Goal: Information Seeking & Learning: Learn about a topic

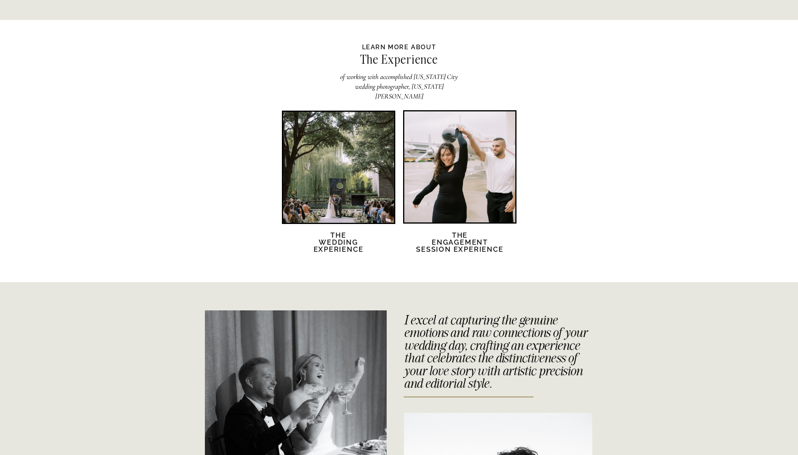
scroll to position [1440, 0]
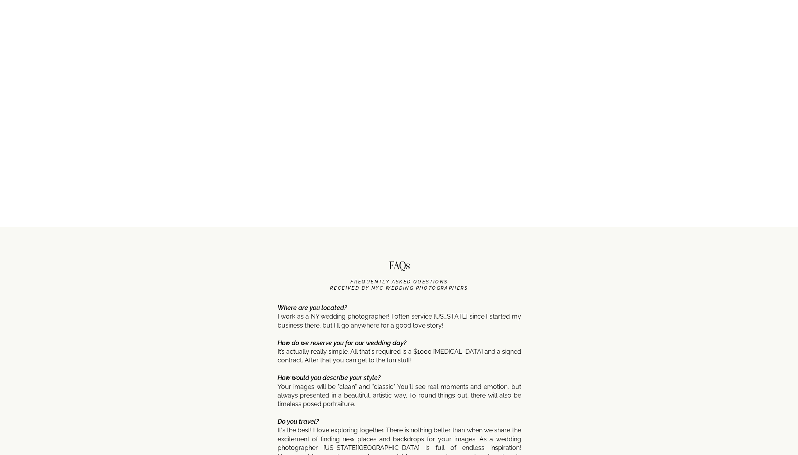
scroll to position [3562, 0]
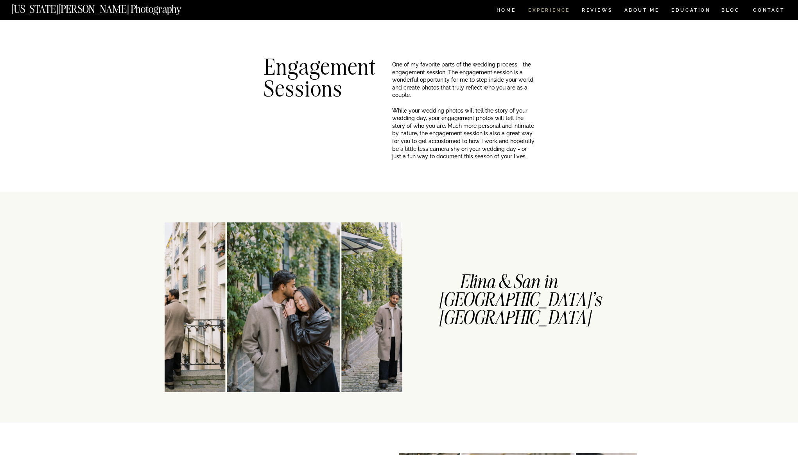
click at [558, 11] on nav "Experience" at bounding box center [548, 11] width 41 height 7
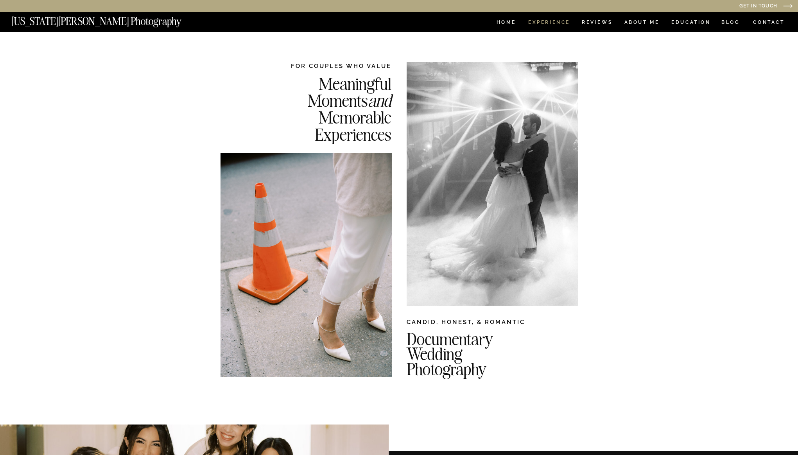
click at [556, 21] on nav "Experience" at bounding box center [548, 23] width 41 height 7
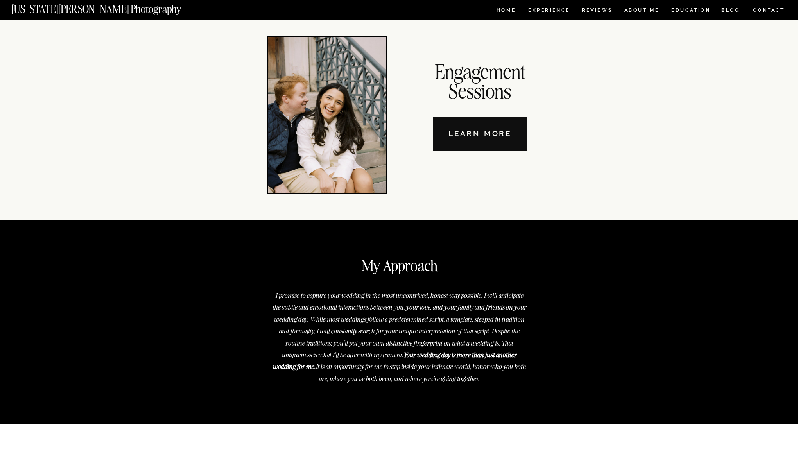
scroll to position [2689, 0]
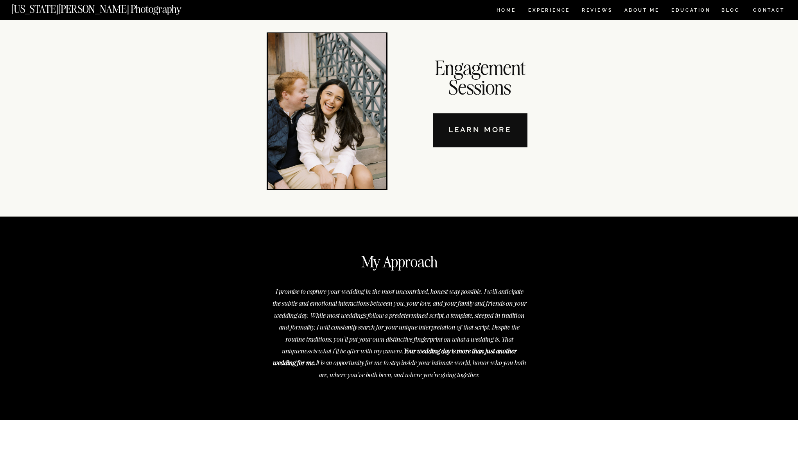
click at [501, 135] on nav "Learn More" at bounding box center [480, 130] width 95 height 34
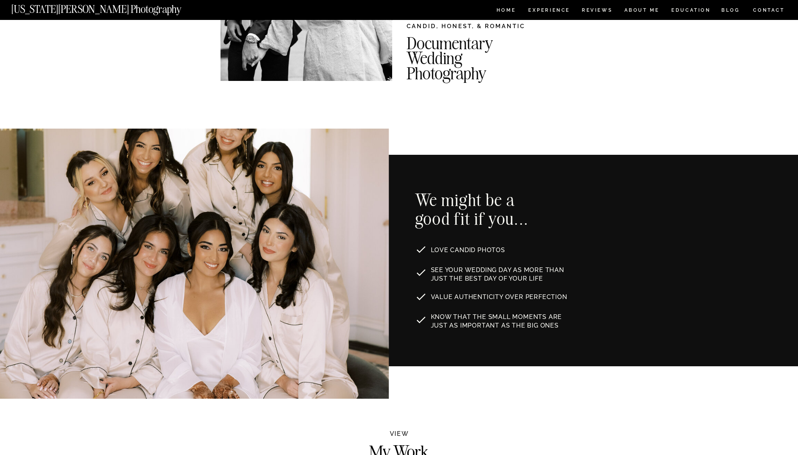
scroll to position [424, 0]
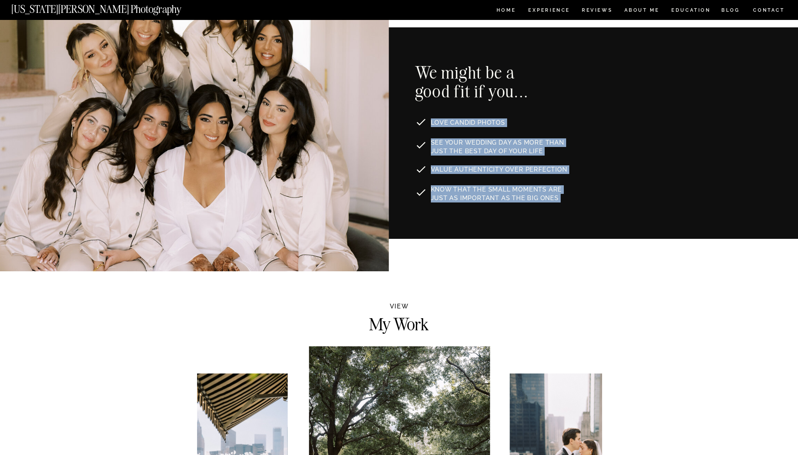
drag, startPoint x: 417, startPoint y: 66, endPoint x: 574, endPoint y: 181, distance: 194.4
copy div "Know that the small moments are just as important as the big ones See your wedd…"
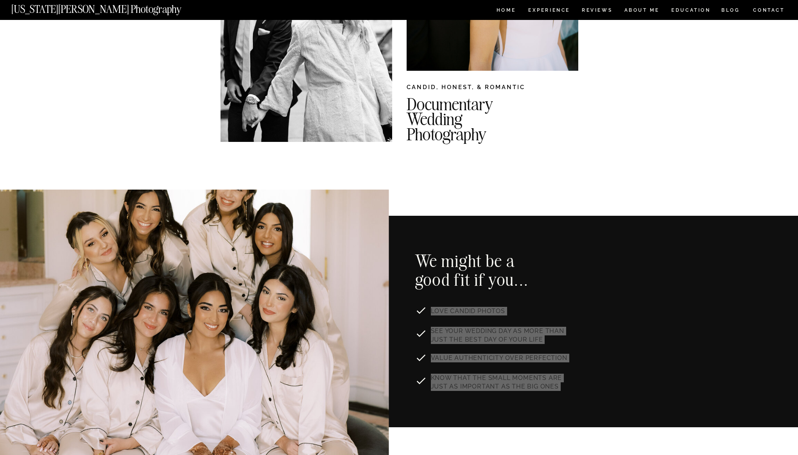
scroll to position [252, 0]
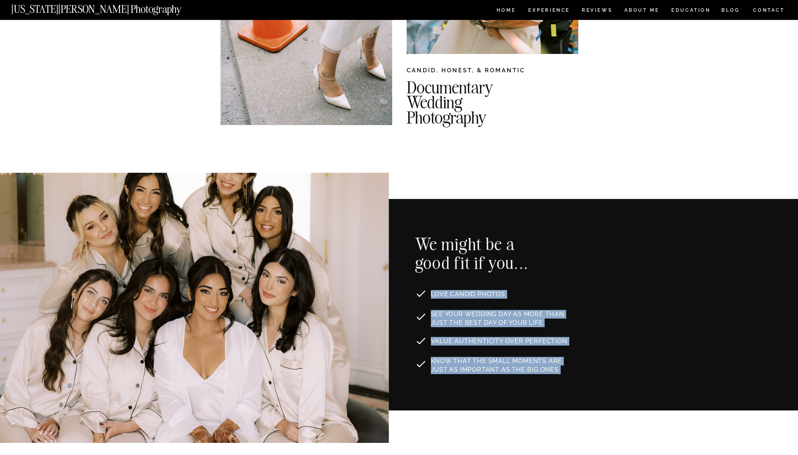
drag, startPoint x: 420, startPoint y: 242, endPoint x: 545, endPoint y: 346, distance: 163.2
copy div "Know that the small moments are just as important as the big ones See your wedd…"
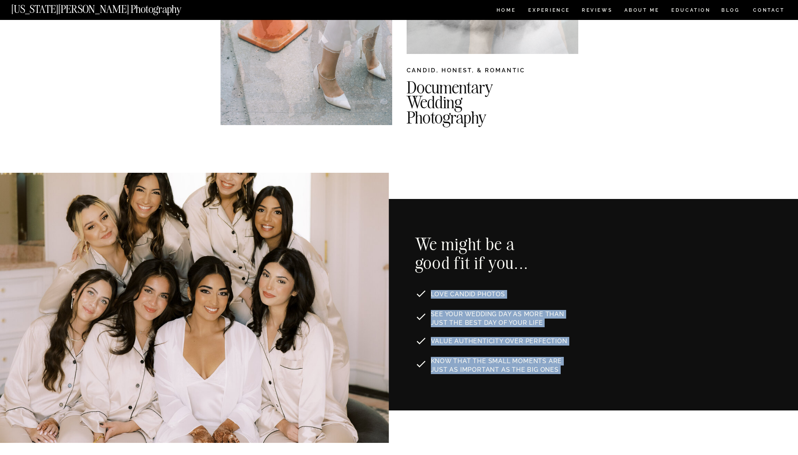
copy div "Know that the small moments are just as important as the big ones See your wedd…"
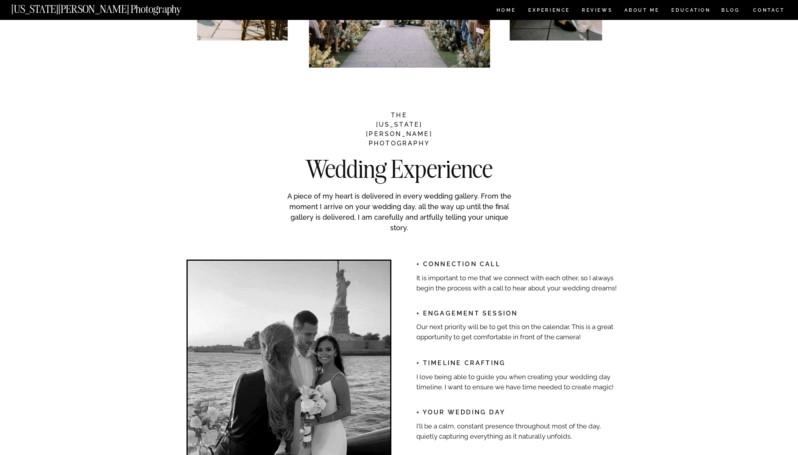
scroll to position [974, 0]
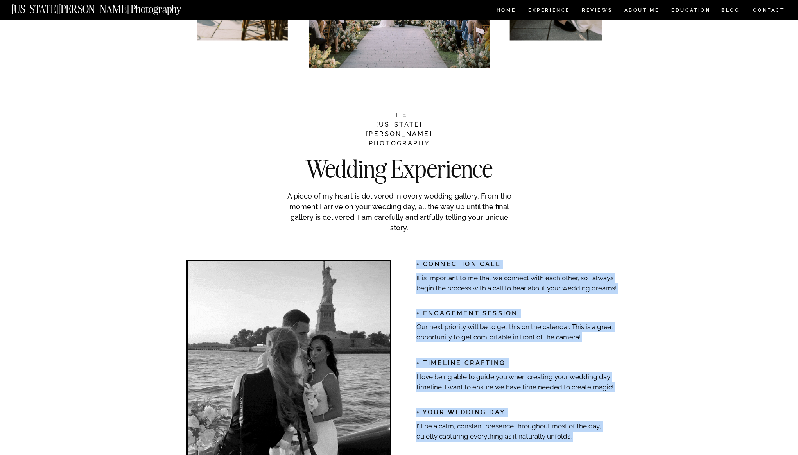
drag, startPoint x: 309, startPoint y: 162, endPoint x: 539, endPoint y: 247, distance: 245.5
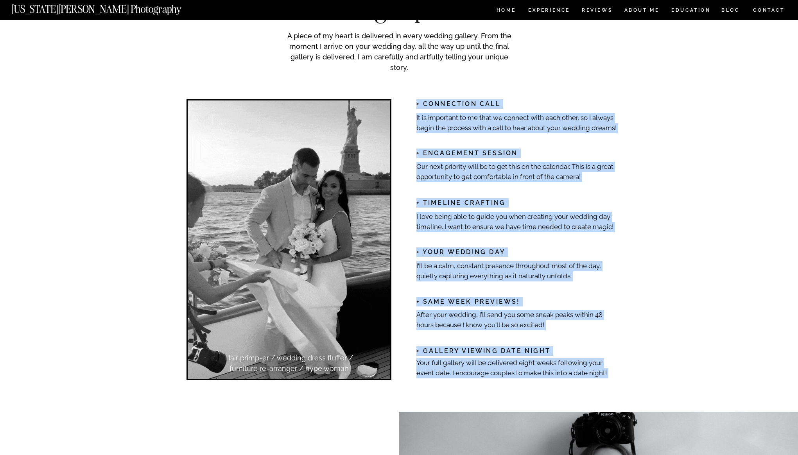
scroll to position [1193, 0]
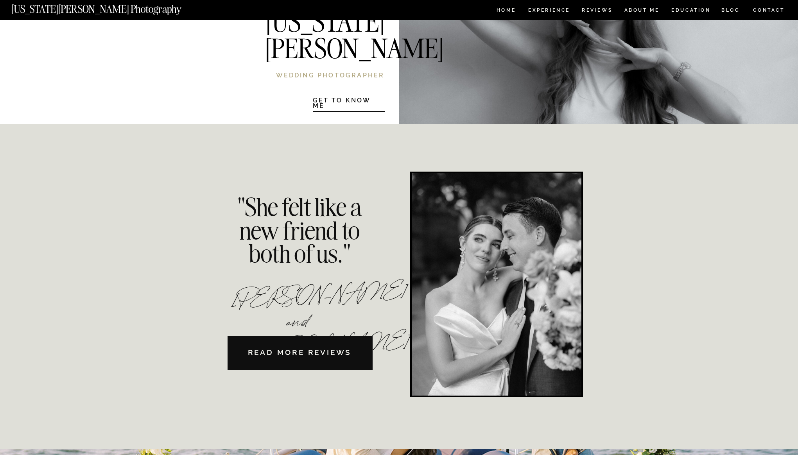
copy div "Your full gallery will be delivered eight weeks following your event date. I en…"
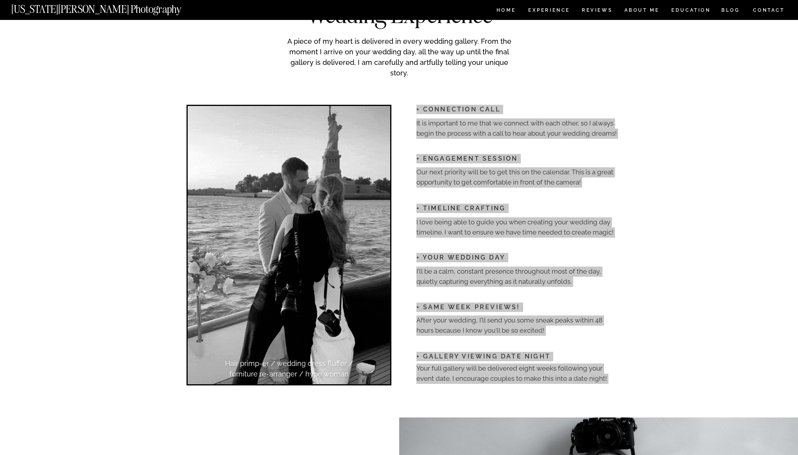
scroll to position [1108, 0]
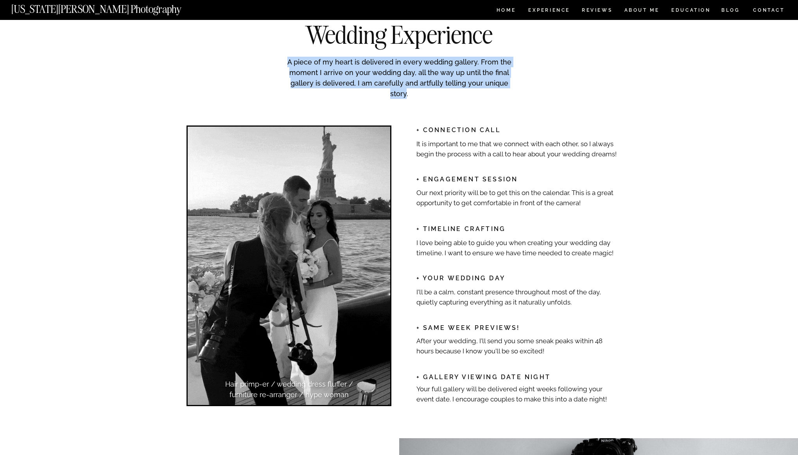
drag, startPoint x: 293, startPoint y: 61, endPoint x: 534, endPoint y: 84, distance: 242.3
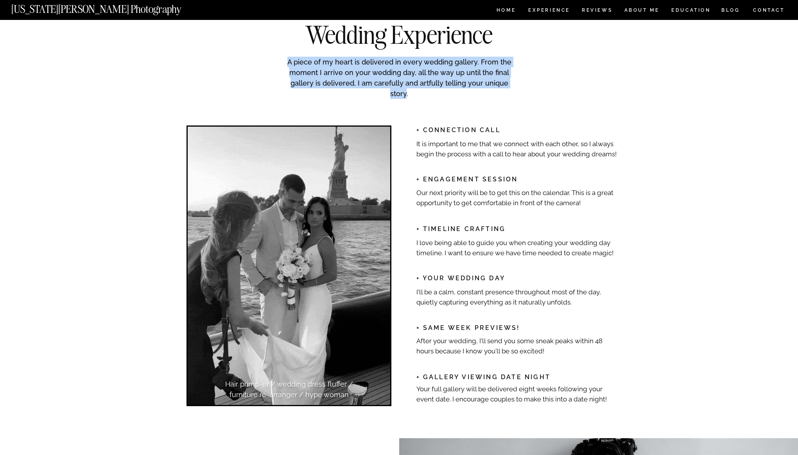
click at [515, 84] on p "A piece of my heart is delivered in every wedding gallery. From the moment I ar…" at bounding box center [399, 77] width 234 height 40
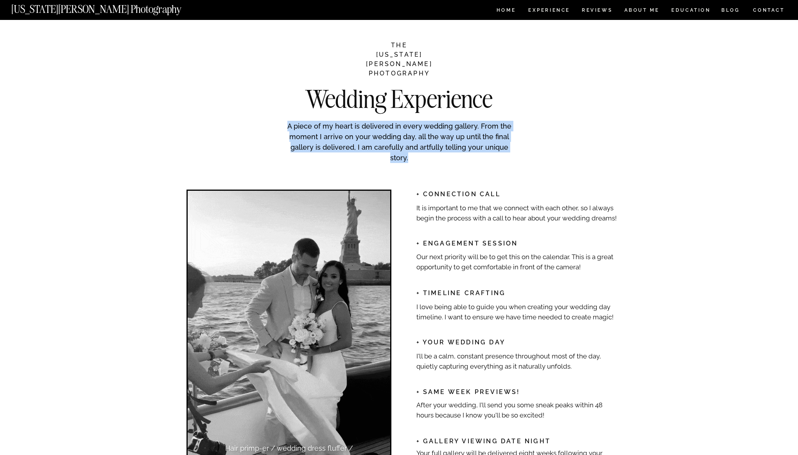
scroll to position [1043, 0]
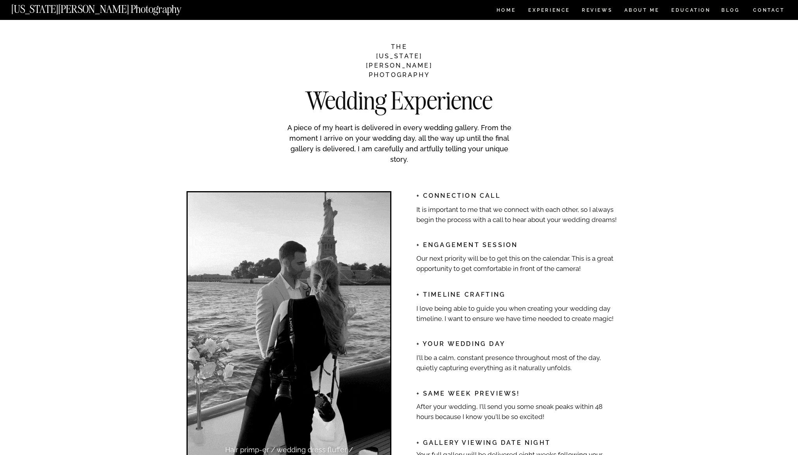
click at [391, 88] on h2 "Wedding Experience" at bounding box center [399, 95] width 238 height 15
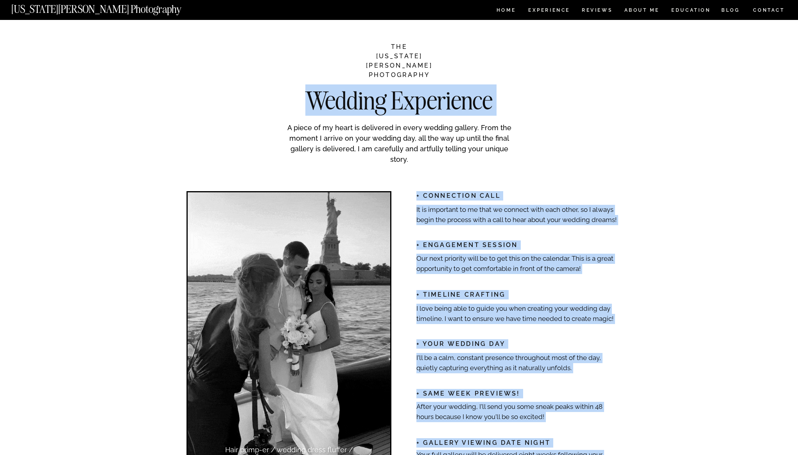
drag, startPoint x: 416, startPoint y: 56, endPoint x: 443, endPoint y: 73, distance: 31.6
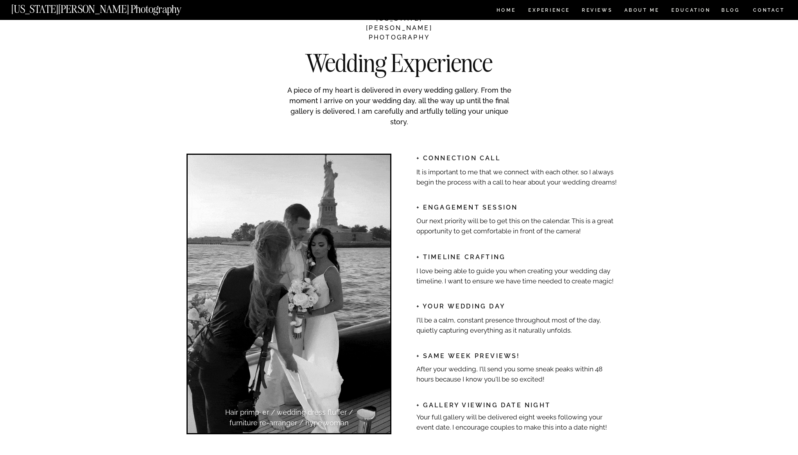
scroll to position [1093, 0]
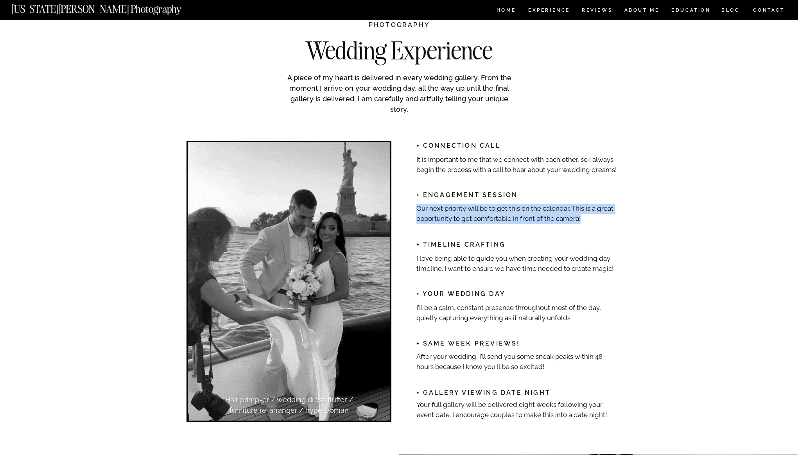
drag, startPoint x: 417, startPoint y: 207, endPoint x: 597, endPoint y: 215, distance: 180.4
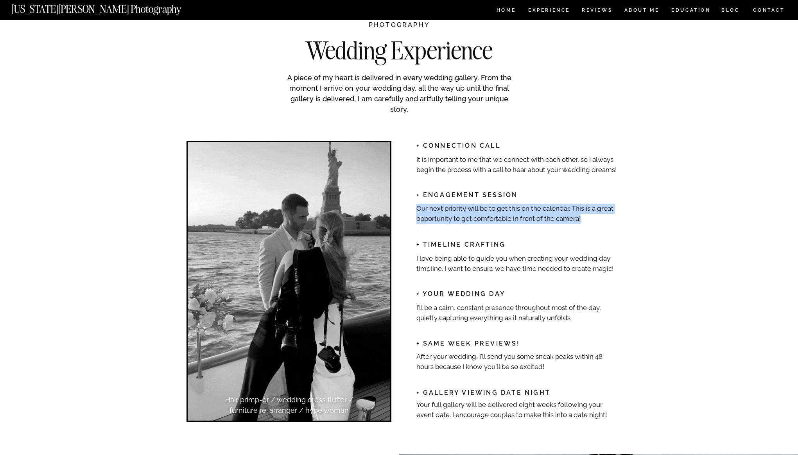
click at [597, 215] on p "Our next priority will be to get this on the calendar. This is a great opportun…" at bounding box center [517, 213] width 203 height 19
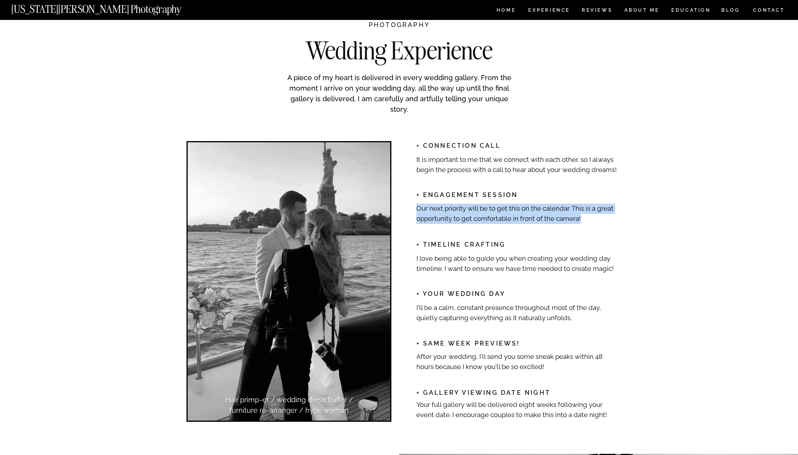
copy p "Our next priority will be to get this on the calendar. This is a great opportun…"
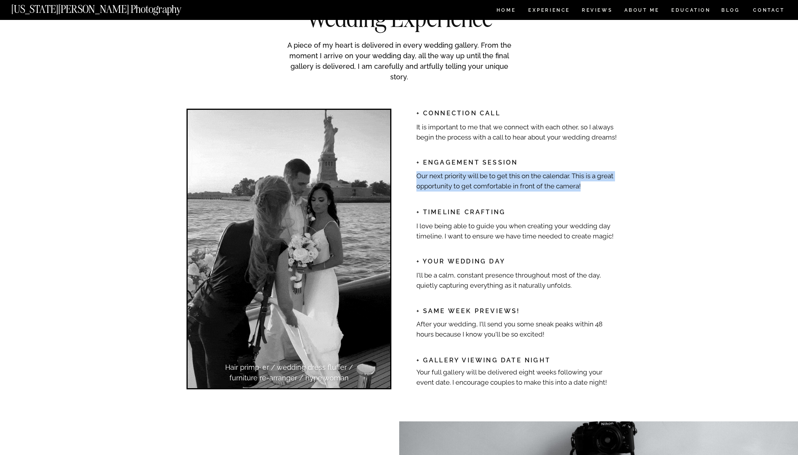
scroll to position [1135, 0]
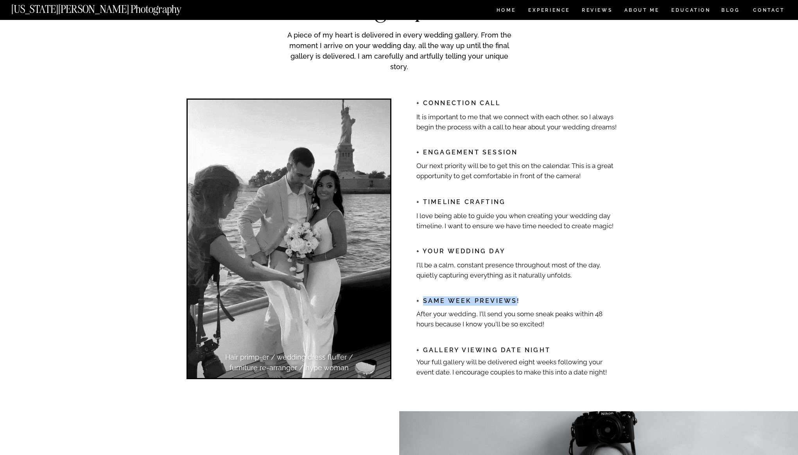
drag, startPoint x: 422, startPoint y: 300, endPoint x: 516, endPoint y: 301, distance: 93.9
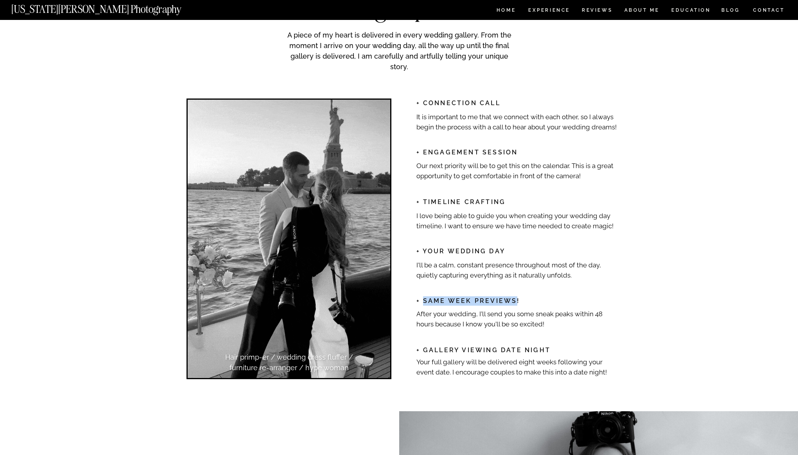
click at [516, 301] on h2 "+ Same Week Previews!" at bounding box center [517, 300] width 203 height 8
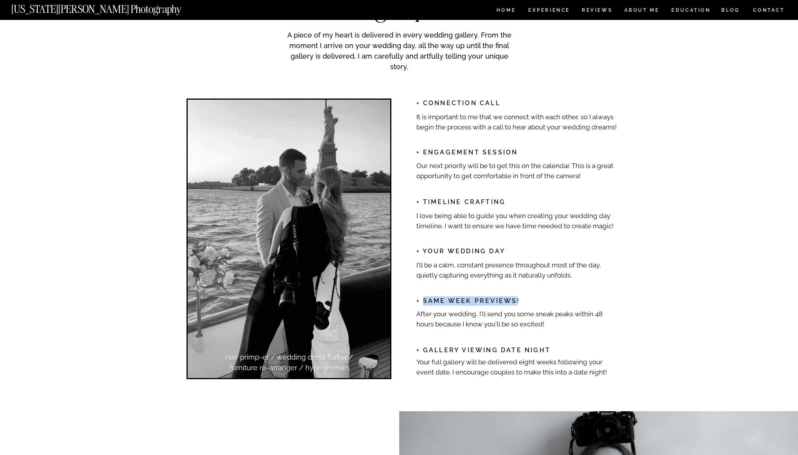
copy h2 "Same Week Previews"
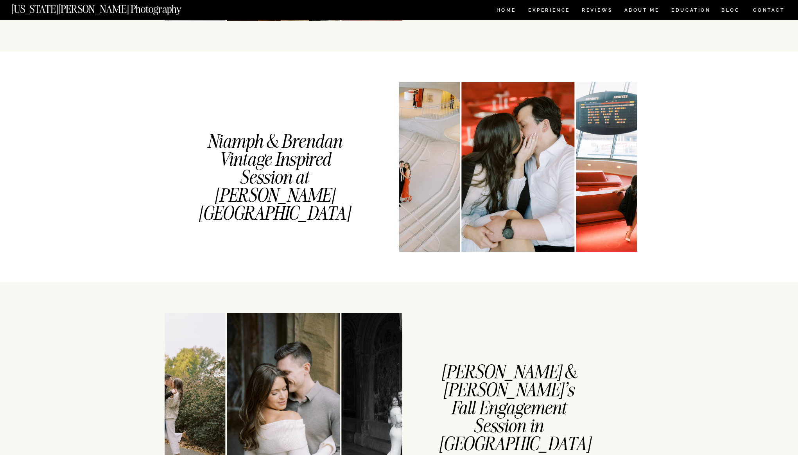
scroll to position [806, 0]
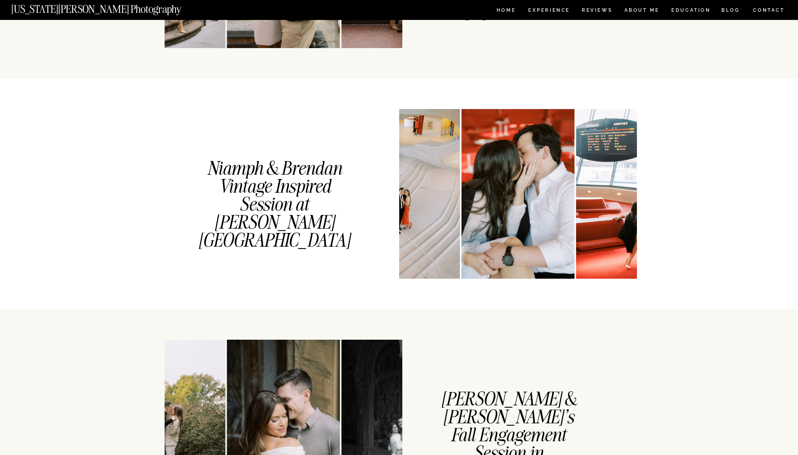
click at [441, 181] on img at bounding box center [403, 194] width 113 height 170
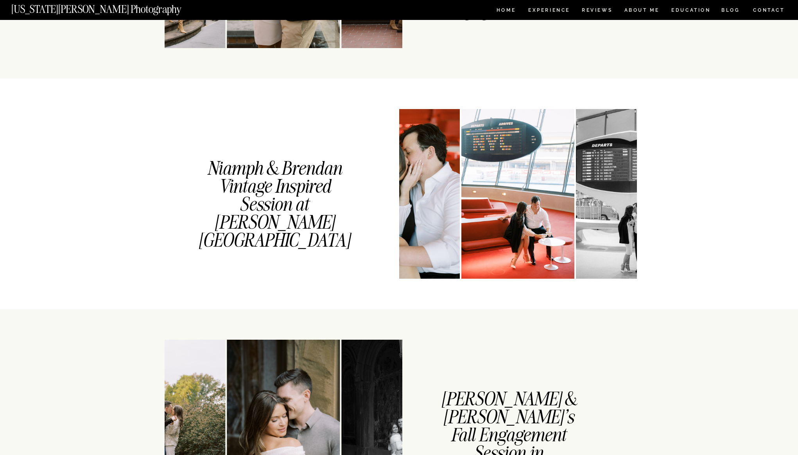
click at [518, 149] on img at bounding box center [517, 194] width 113 height 170
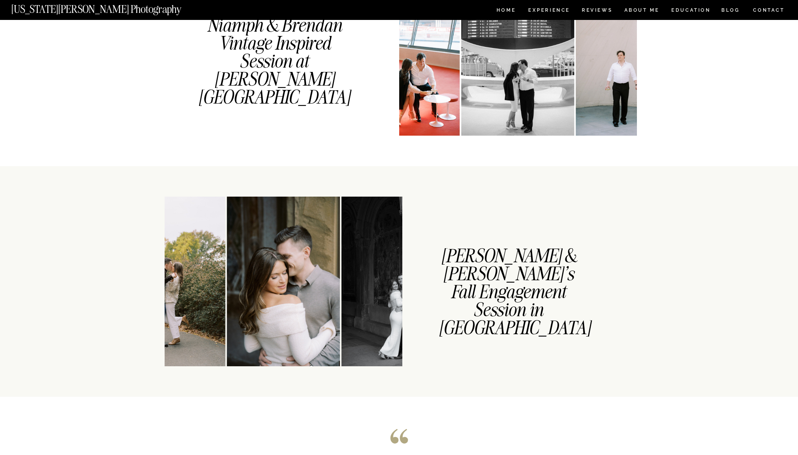
scroll to position [987, 0]
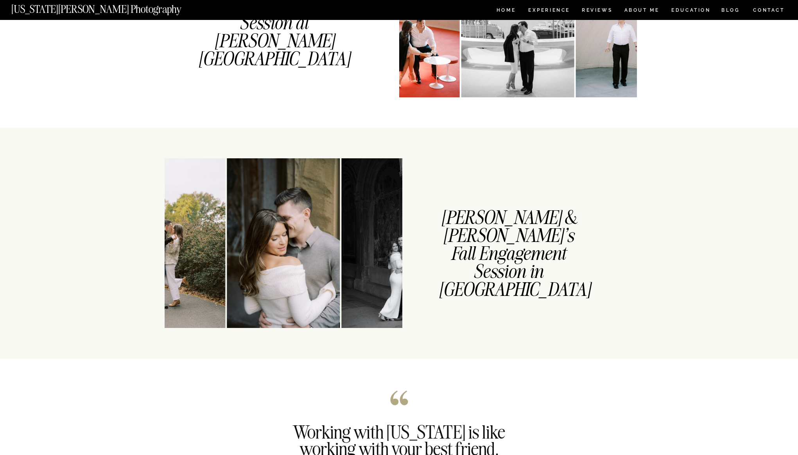
click at [339, 225] on img at bounding box center [283, 243] width 113 height 170
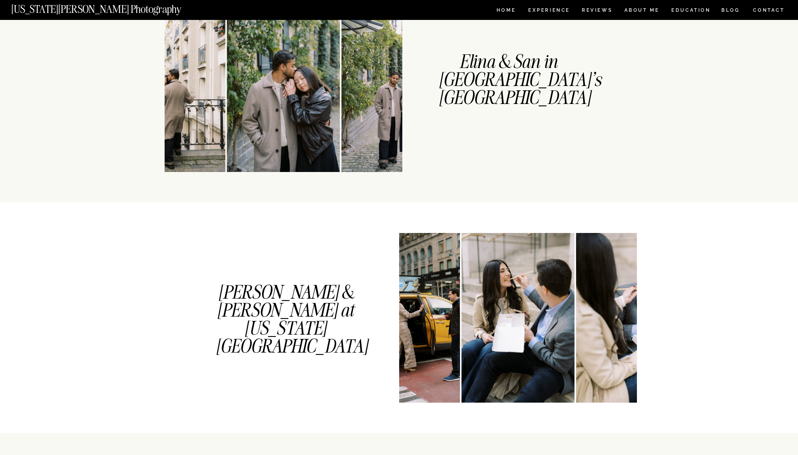
scroll to position [0, 0]
